Goal: Task Accomplishment & Management: Manage account settings

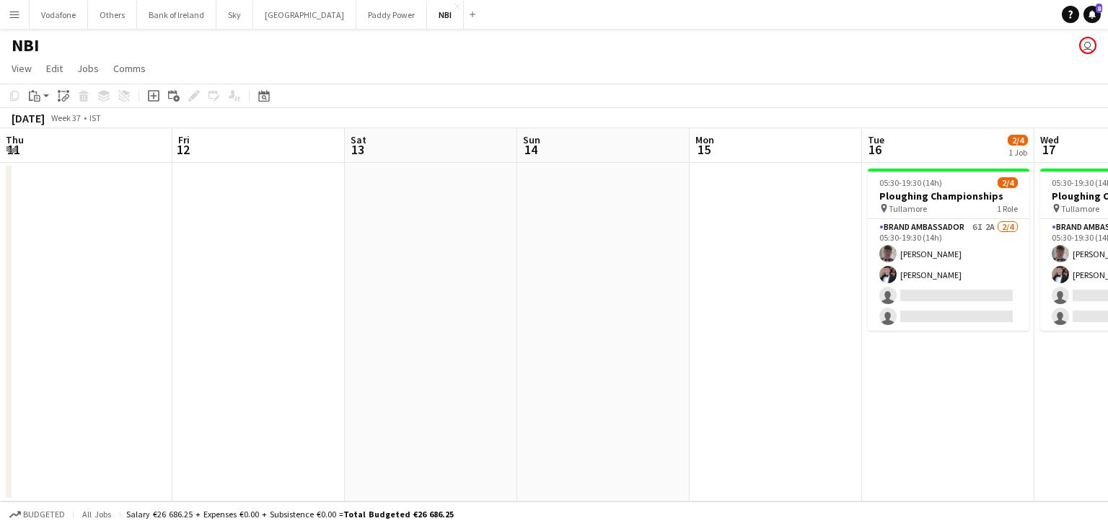
scroll to position [0, 526]
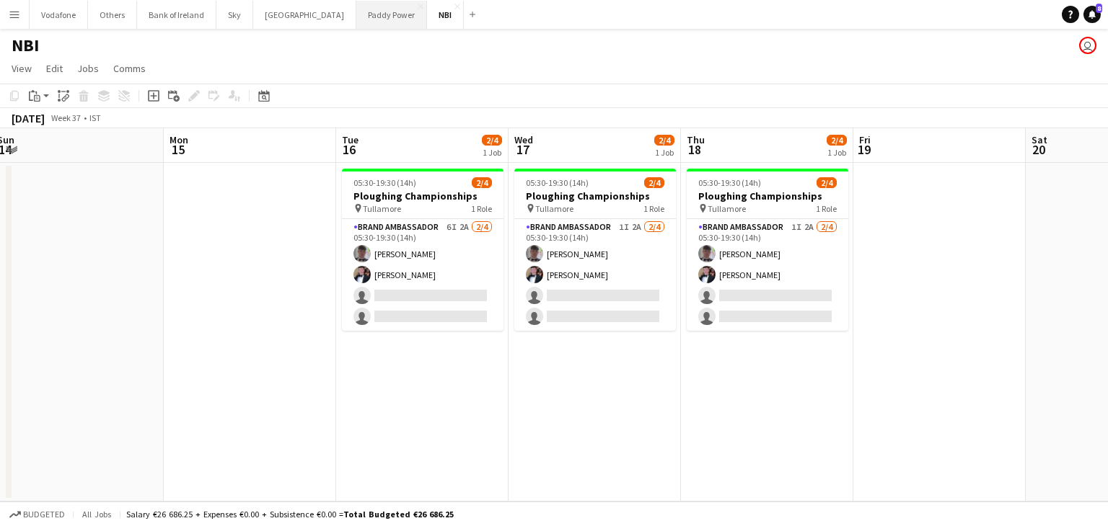
click at [356, 13] on button "Paddy Power Close" at bounding box center [391, 15] width 71 height 28
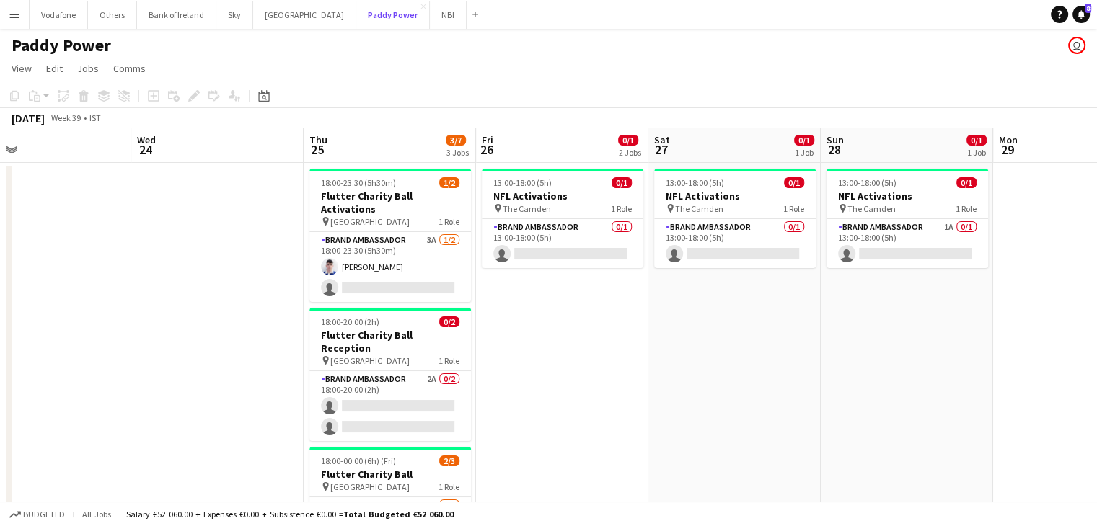
scroll to position [0, 516]
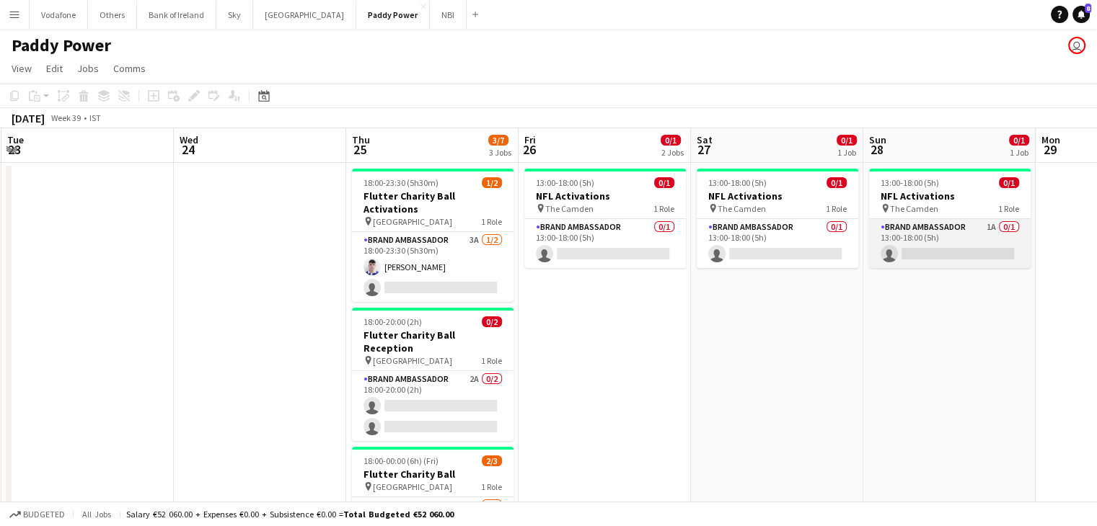
click at [946, 254] on app-card-role "Brand Ambassador 1A 0/1 13:00-18:00 (5h) single-neutral-actions" at bounding box center [950, 243] width 162 height 49
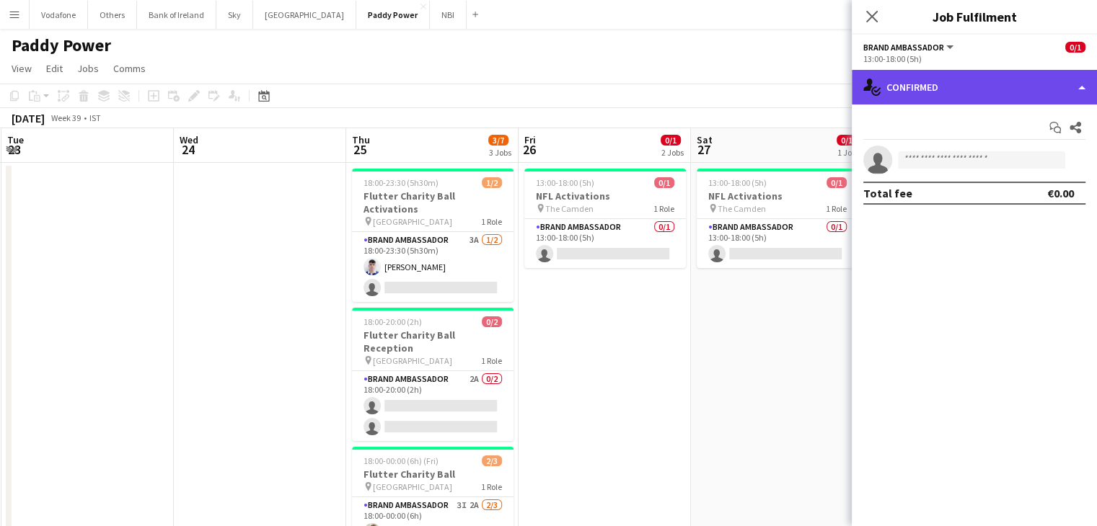
click at [940, 100] on div "single-neutral-actions-check-2 Confirmed" at bounding box center [974, 87] width 245 height 35
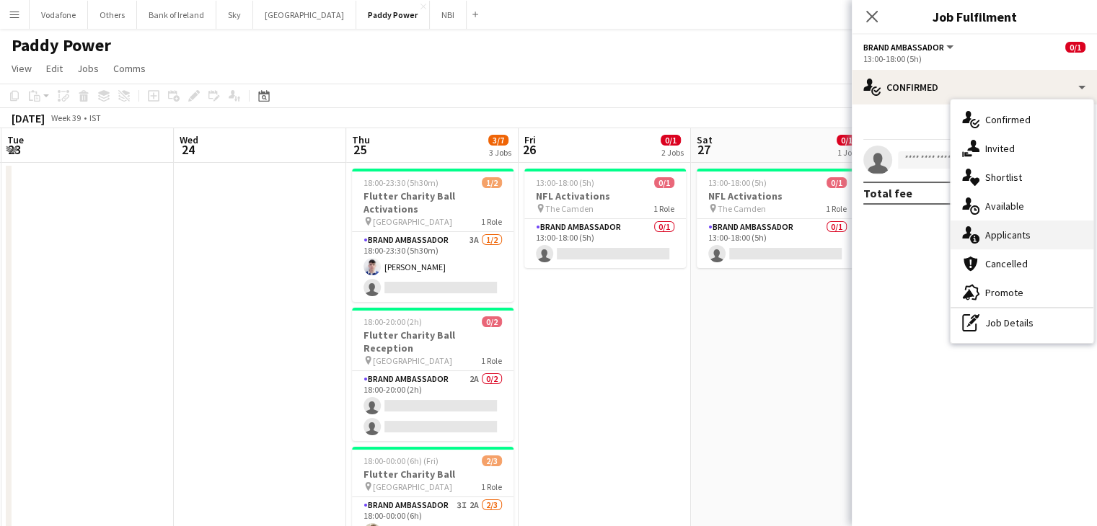
click at [983, 229] on div "single-neutral-actions-information Applicants" at bounding box center [1021, 235] width 143 height 29
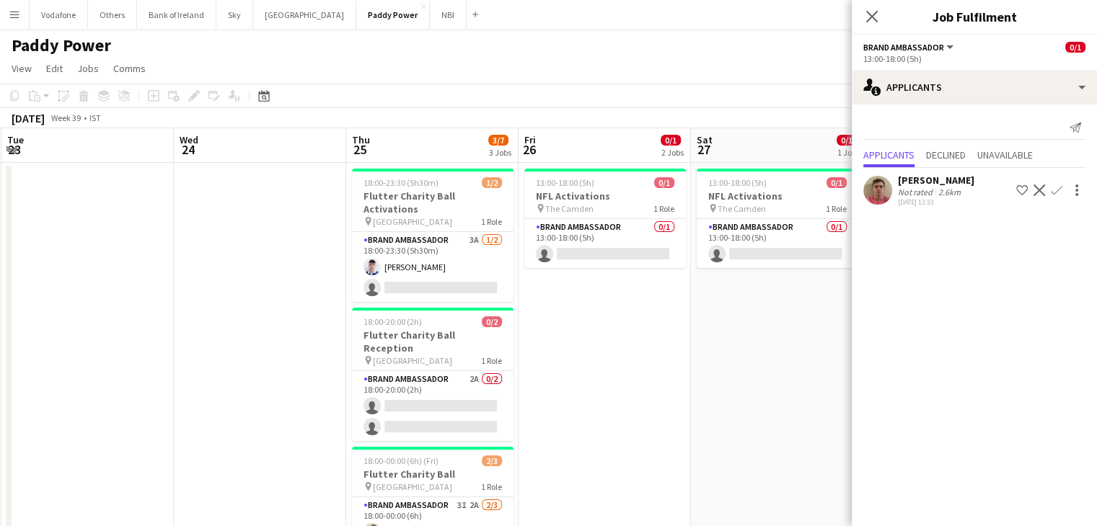
click at [730, 367] on app-date-cell "13:00-18:00 (5h) 0/1 NFL Activations pin The Camden 1 Role Brand Ambassador 0/1…" at bounding box center [777, 392] width 172 height 458
